Goal: Task Accomplishment & Management: Use online tool/utility

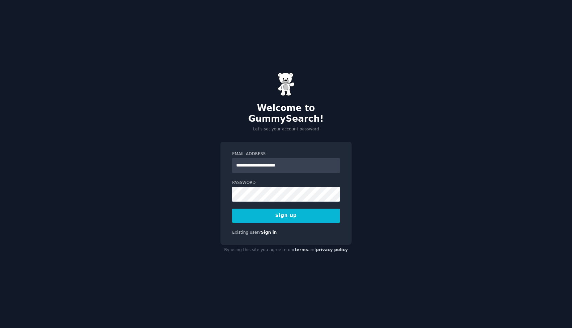
type input "**********"
click at [301, 209] on button "Sign up" at bounding box center [286, 216] width 108 height 14
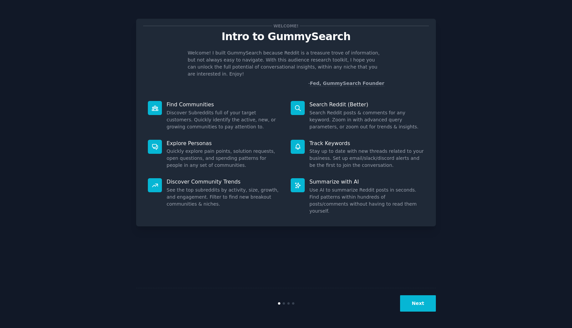
click at [423, 299] on button "Next" at bounding box center [418, 303] width 36 height 16
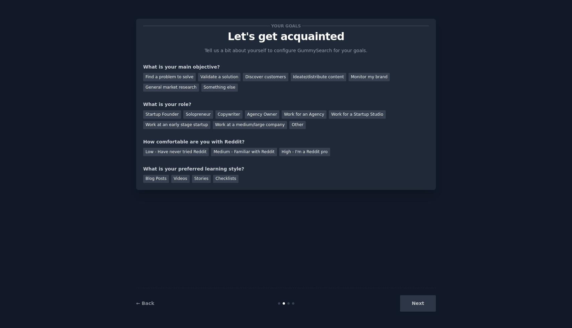
click at [417, 302] on div "Next" at bounding box center [386, 303] width 100 height 16
click at [177, 77] on div "Find a problem to solve" at bounding box center [169, 77] width 52 height 8
click at [205, 128] on div "Work at an early stage startup" at bounding box center [176, 125] width 67 height 8
click at [202, 152] on div "Low - Have never tried Reddit" at bounding box center [176, 152] width 66 height 8
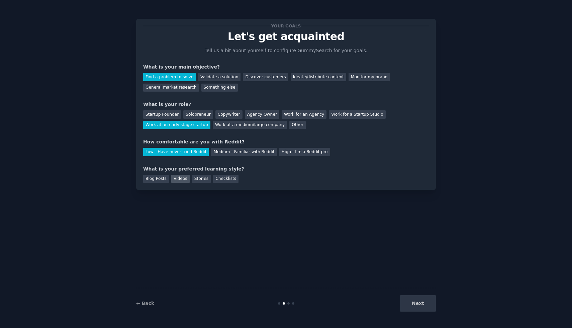
click at [185, 177] on div "Videos" at bounding box center [180, 179] width 18 height 8
click at [421, 307] on button "Next" at bounding box center [418, 303] width 36 height 16
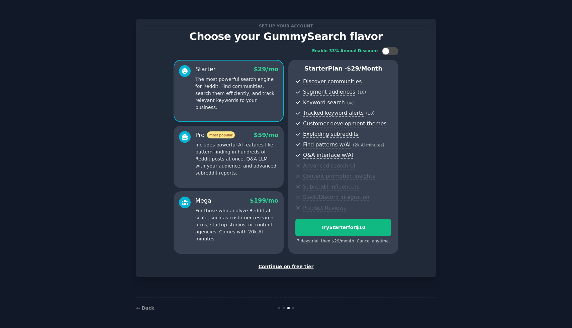
click at [305, 267] on div "Continue on free tier" at bounding box center [286, 266] width 286 height 7
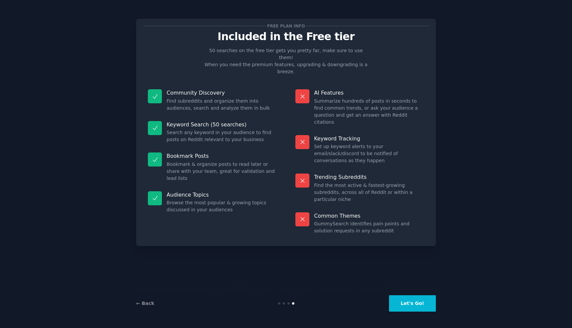
click at [409, 306] on button "Let's Go!" at bounding box center [412, 303] width 47 height 16
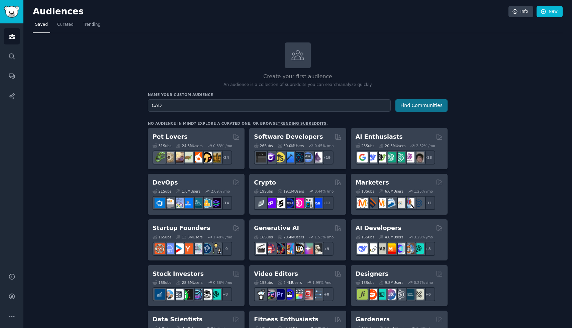
type input "CAD"
click at [422, 101] on button "Find Communities" at bounding box center [421, 105] width 52 height 12
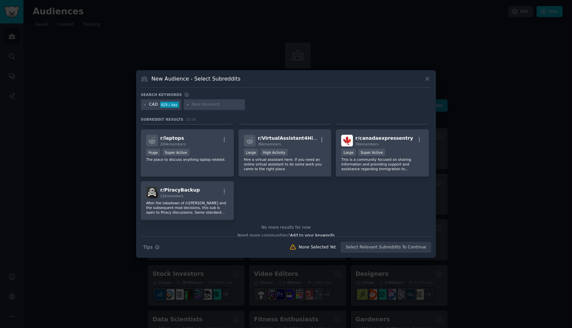
scroll to position [358, 0]
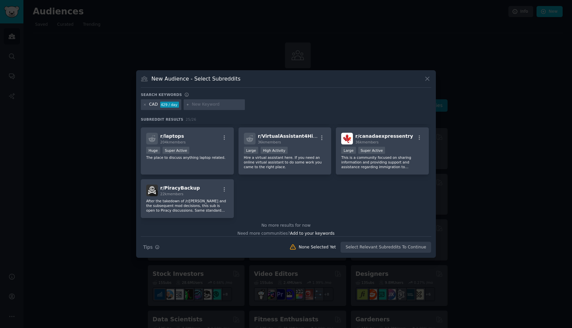
click at [427, 78] on icon at bounding box center [427, 79] width 4 height 4
